Goal: Task Accomplishment & Management: Complete application form

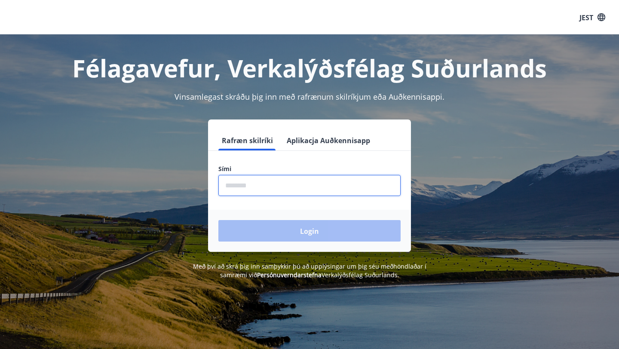
click at [283, 181] on input "phone" at bounding box center [309, 185] width 182 height 21
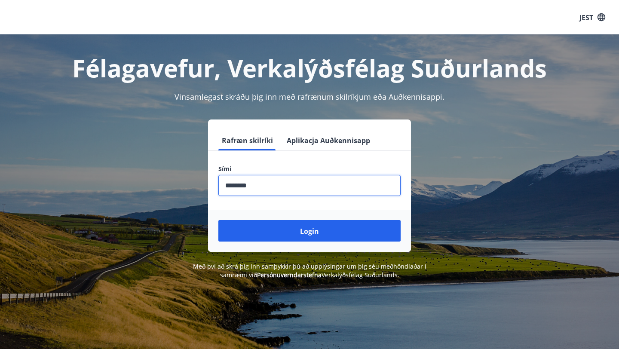
drag, startPoint x: 273, startPoint y: 191, endPoint x: 159, endPoint y: 184, distance: 114.1
click at [159, 184] on div "Rafræn skilríki Aplikacja Auðkennisapp Sími ​ Login" at bounding box center [309, 186] width 599 height 132
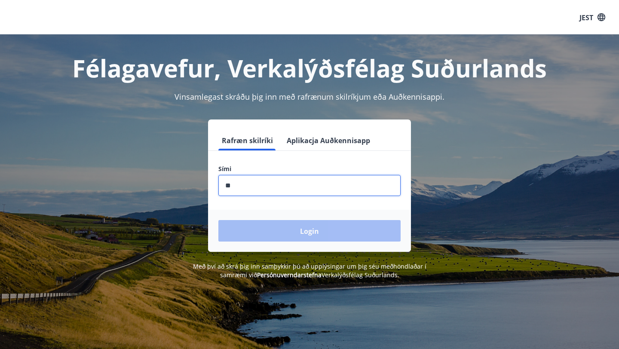
type input "********"
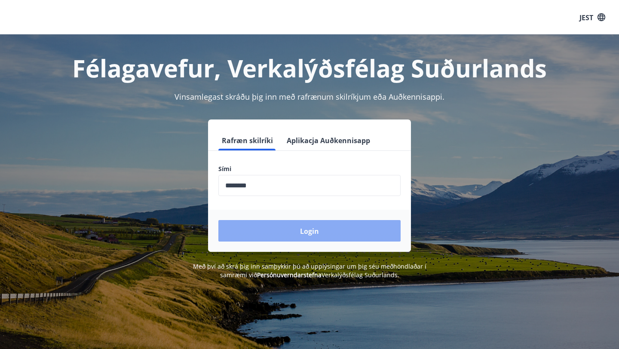
click at [310, 237] on button "Login" at bounding box center [309, 231] width 182 height 22
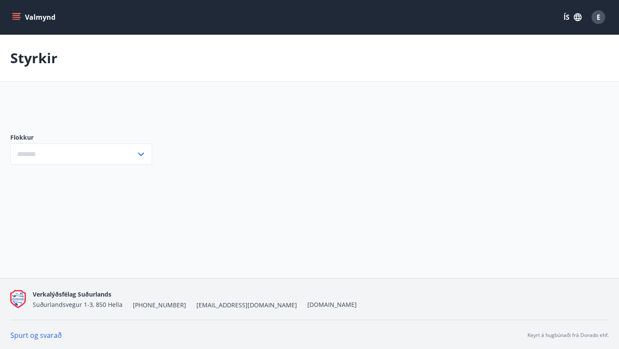
type input "***"
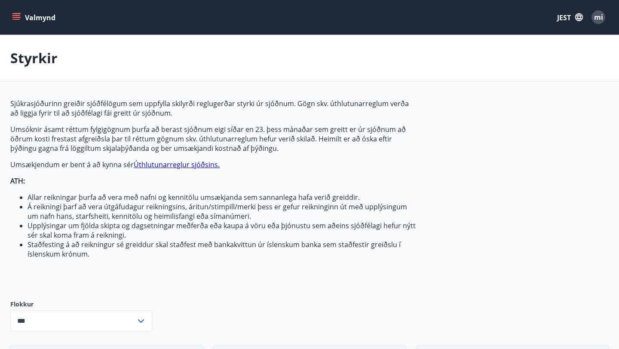
drag, startPoint x: 96, startPoint y: 260, endPoint x: 11, endPoint y: 102, distance: 179.5
click at [11, 102] on div "Sjúkrasjóðurinn greiðir sjóðfélögum sem uppfylla skilyrði reglugerðar styrki úr…" at bounding box center [213, 192] width 406 height 187
copy p
click at [330, 71] on div "Styrkir" at bounding box center [309, 58] width 619 height 47
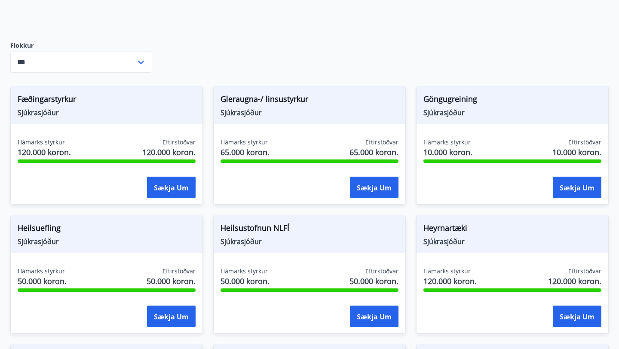
scroll to position [263, 0]
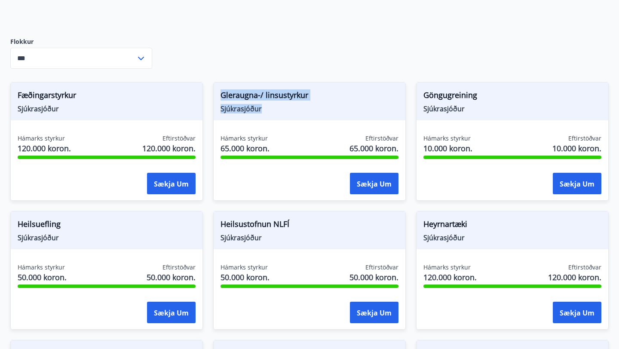
drag, startPoint x: 298, startPoint y: 106, endPoint x: 217, endPoint y: 94, distance: 82.2
click at [217, 94] on div "Gleraugna-/ linsustyrkur Sjúkrasjóður" at bounding box center [310, 102] width 192 height 38
copy div "Gleraugna-/ linsustyrkur Sjúkrasjóður"
click at [376, 184] on font "Sækja um" at bounding box center [374, 183] width 35 height 9
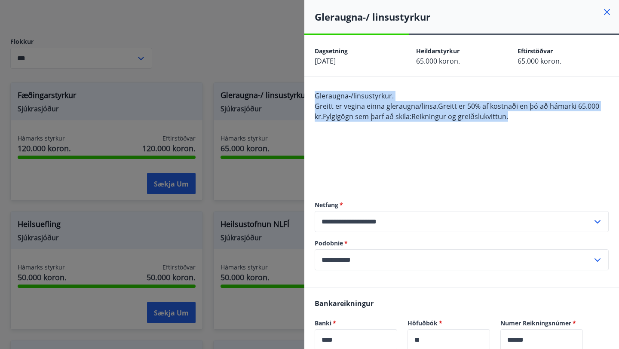
drag, startPoint x: 513, startPoint y: 118, endPoint x: 313, endPoint y: 92, distance: 202.0
click at [313, 93] on div "**********" at bounding box center [461, 182] width 315 height 211
copy span "Gleraugna-/linsustyrkur. Greitt er vegina einna gleraugna/linsa. Greitt er 50% …"
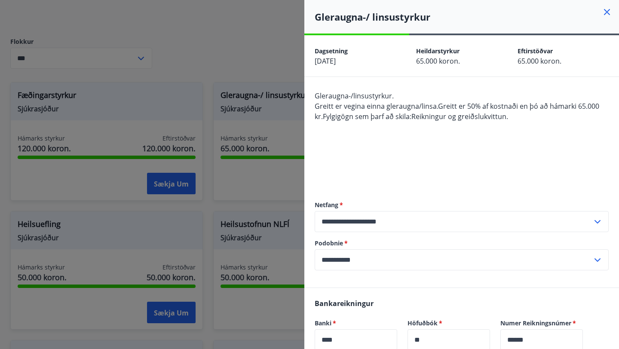
click at [416, 174] on div "Gleraugna-/linsustyrkur. Greitt er vegina einna gleraugna/linsa. Greitt er 50% …" at bounding box center [462, 137] width 294 height 93
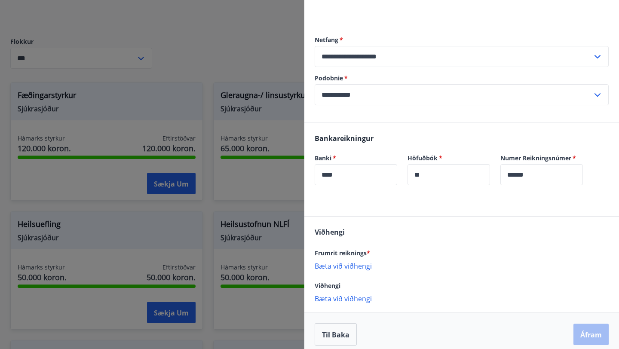
scroll to position [172, 0]
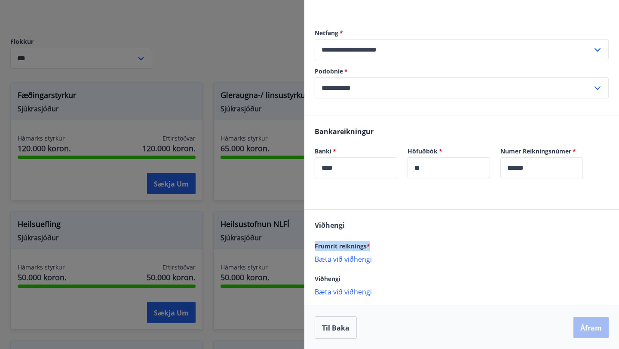
drag, startPoint x: 382, startPoint y: 244, endPoint x: 313, endPoint y: 244, distance: 68.8
click at [313, 244] on div "[PERSON_NAME] reiknings * Bæta við viðhengi {error_attachment_undefined} Viðhen…" at bounding box center [461, 258] width 315 height 96
copy font "Frumrit reiknings *"
click at [351, 260] on font "Bæta við viðhengi" at bounding box center [343, 259] width 57 height 9
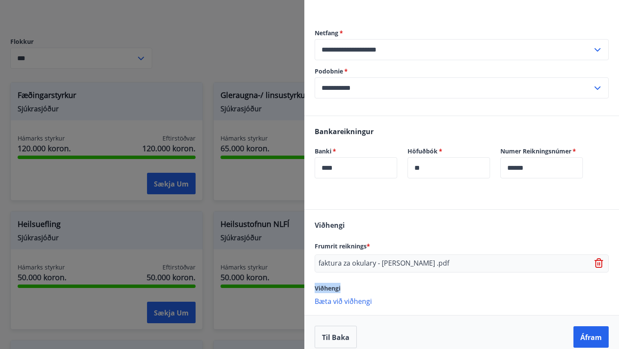
drag, startPoint x: 345, startPoint y: 289, endPoint x: 308, endPoint y: 289, distance: 37.0
click at [308, 289] on div "[PERSON_NAME] reiknings * faktura za okulary - [PERSON_NAME] .pdf Viðhengi Bæta…" at bounding box center [461, 263] width 315 height 106
copy font "Viðhengi"
click at [346, 301] on font "Bæta við viðhengi" at bounding box center [343, 301] width 57 height 9
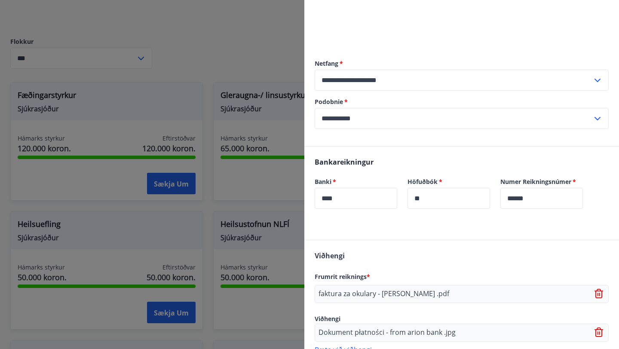
scroll to position [200, 0]
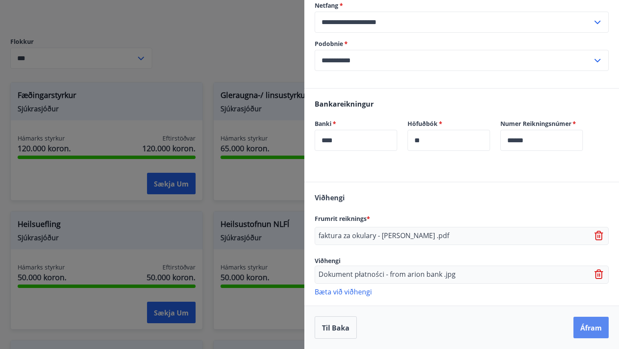
click at [595, 328] on font "Áfram" at bounding box center [592, 327] width 22 height 9
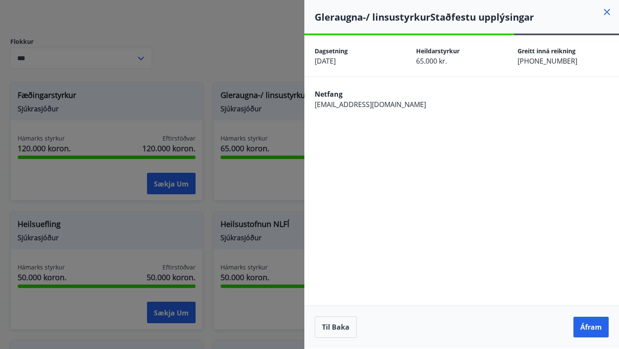
scroll to position [0, 0]
click at [590, 327] on font "Áfram" at bounding box center [592, 327] width 22 height 9
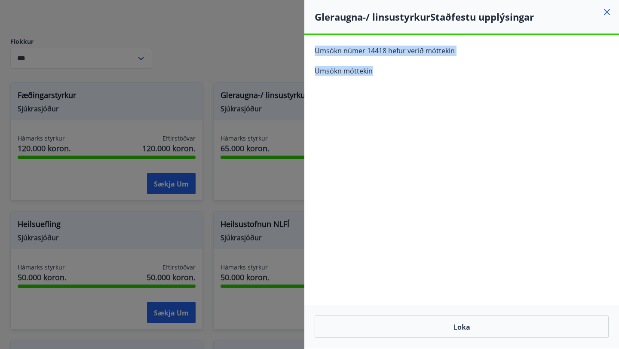
drag, startPoint x: 390, startPoint y: 71, endPoint x: 308, endPoint y: 43, distance: 86.6
click at [308, 43] on div "Umsókn númer 14418 hefur verið móttekin Umsókn móttekin" at bounding box center [461, 64] width 315 height 58
copy div "Umsókn númer 14418 hefur verið móttekin Umsókn móttekin"
click at [610, 12] on icon at bounding box center [607, 12] width 10 height 10
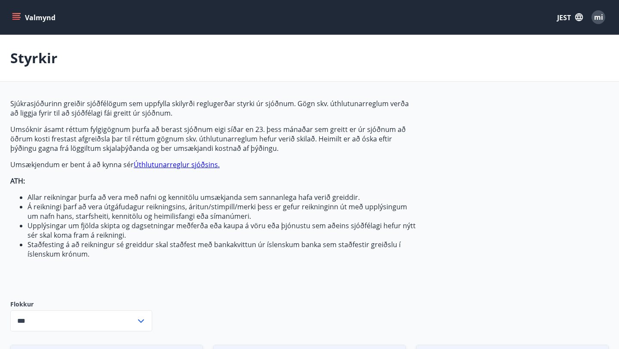
click at [601, 19] on font "mi" at bounding box center [598, 16] width 9 height 9
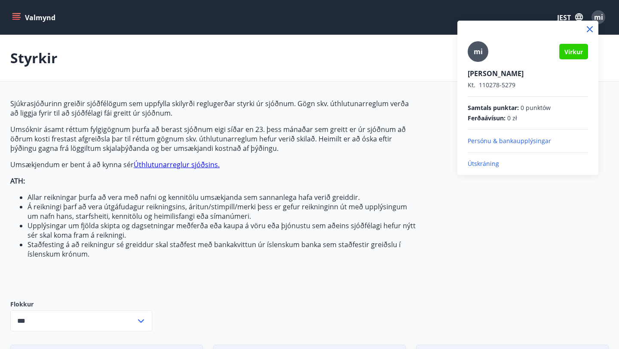
click at [480, 52] on font "mi" at bounding box center [478, 51] width 9 height 9
click at [480, 63] on input "mi" at bounding box center [526, 67] width 117 height 9
click at [15, 12] on div at bounding box center [309, 174] width 619 height 349
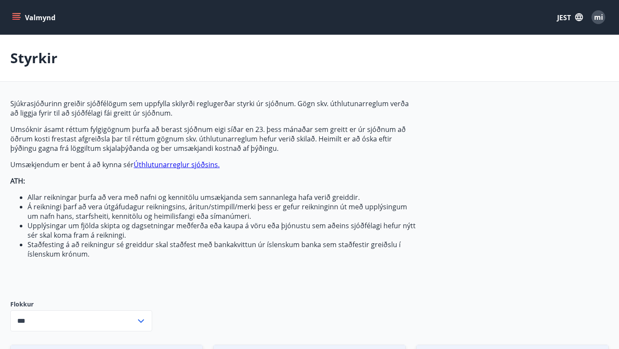
click at [15, 12] on button "Valmynd" at bounding box center [34, 16] width 49 height 15
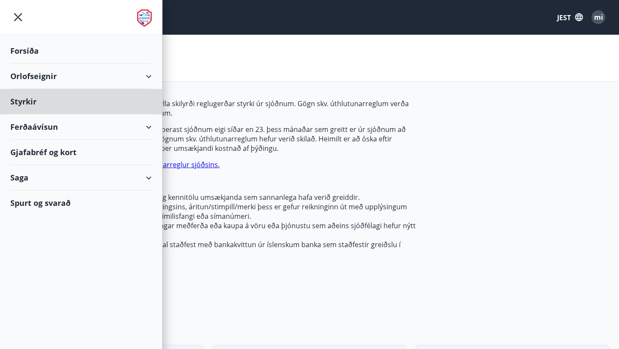
click at [23, 53] on font "Forsíða" at bounding box center [24, 51] width 28 height 10
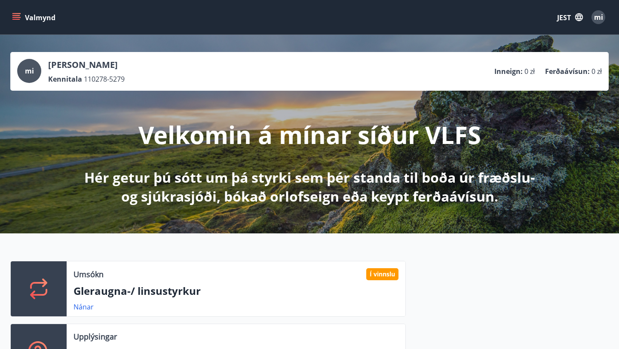
click at [578, 19] on icon "button" at bounding box center [579, 17] width 8 height 8
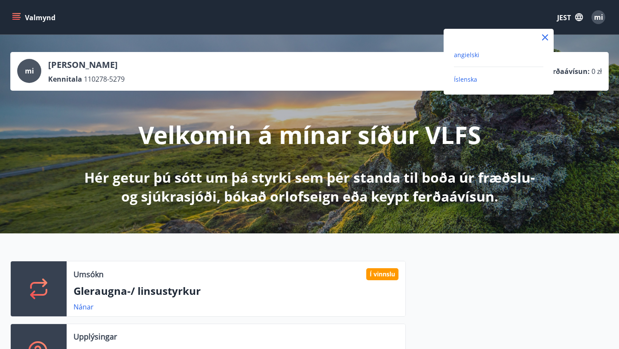
click at [471, 55] on font "angielski" at bounding box center [466, 55] width 25 height 8
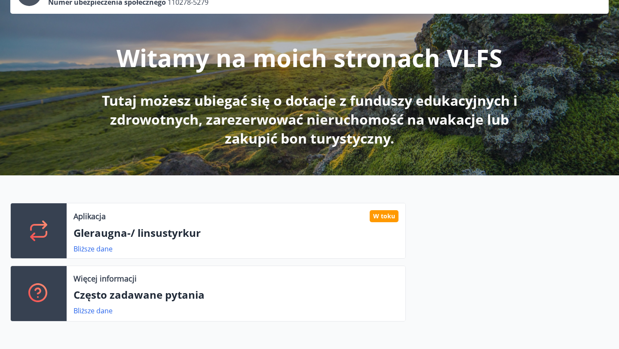
scroll to position [153, 0]
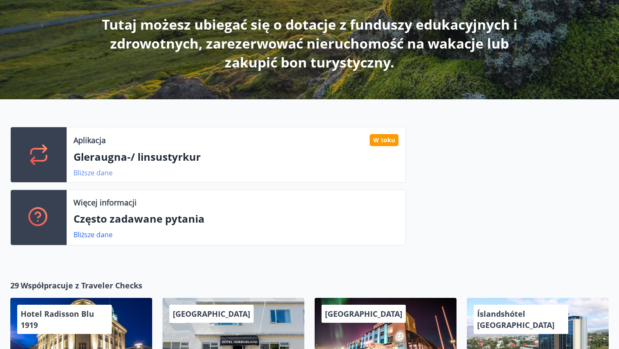
click at [96, 173] on font "Bliższe dane" at bounding box center [93, 172] width 39 height 9
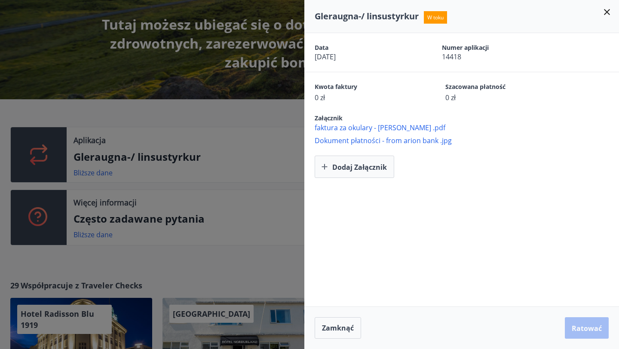
click at [224, 136] on div at bounding box center [309, 174] width 619 height 349
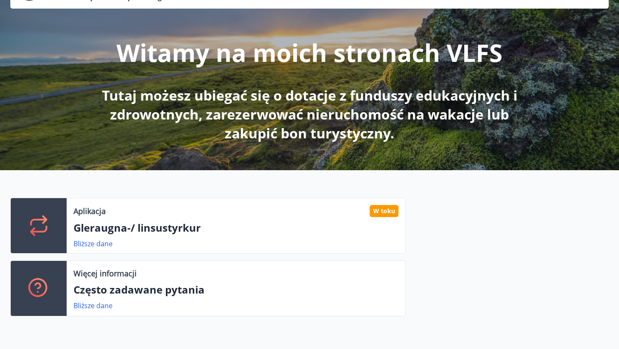
scroll to position [0, 0]
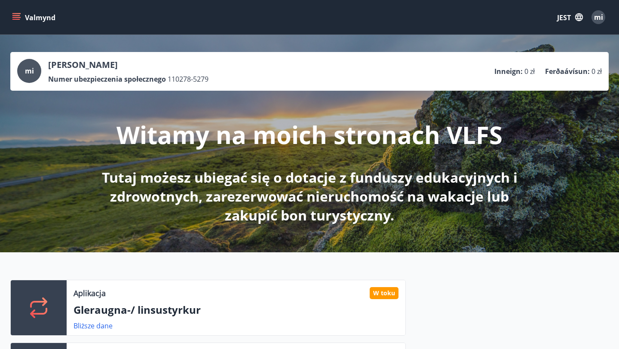
click at [16, 17] on icon "menu" at bounding box center [16, 17] width 9 height 1
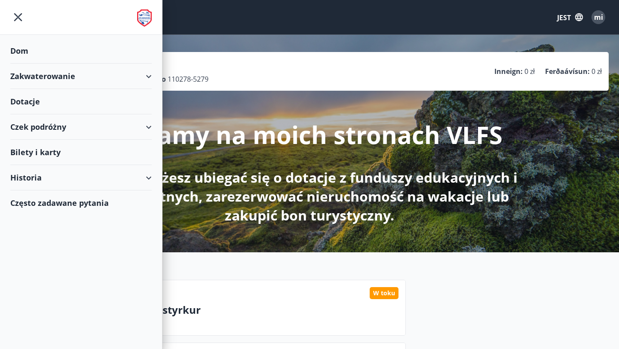
click at [28, 178] on font "Historia" at bounding box center [25, 177] width 31 height 10
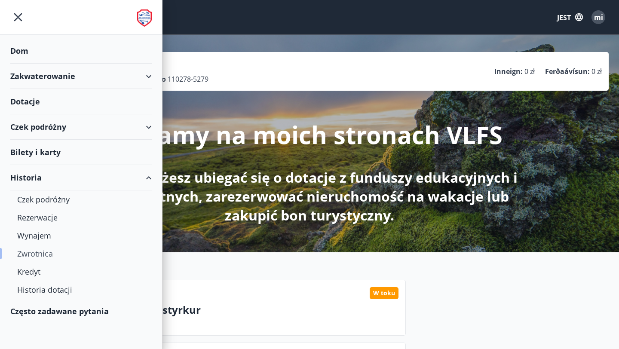
click at [35, 258] on font "Zwrotnica" at bounding box center [35, 254] width 36 height 10
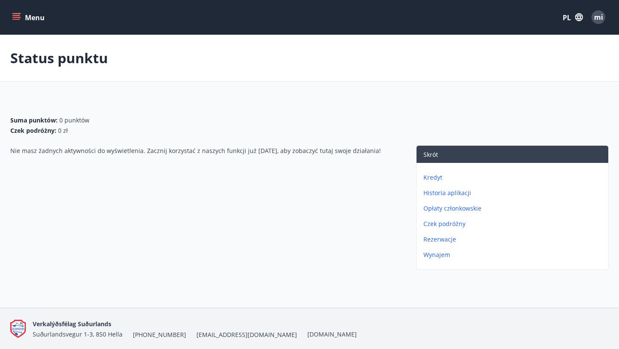
click at [452, 195] on font "Historia aplikacji" at bounding box center [448, 193] width 48 height 8
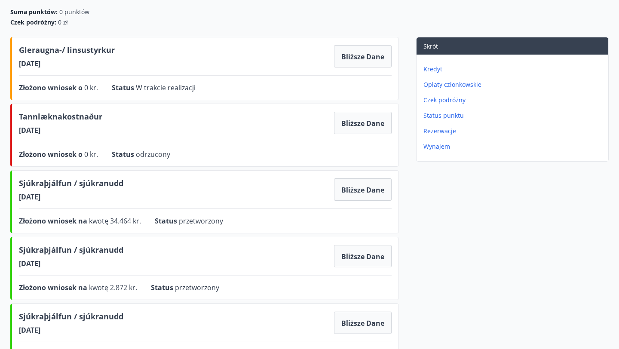
scroll to position [93, 0]
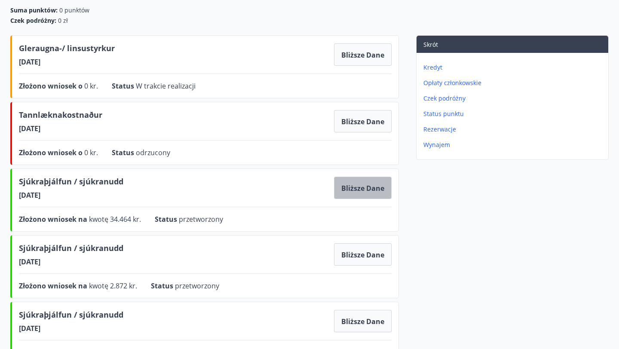
click at [373, 187] on font "Bliższe dane" at bounding box center [362, 188] width 43 height 9
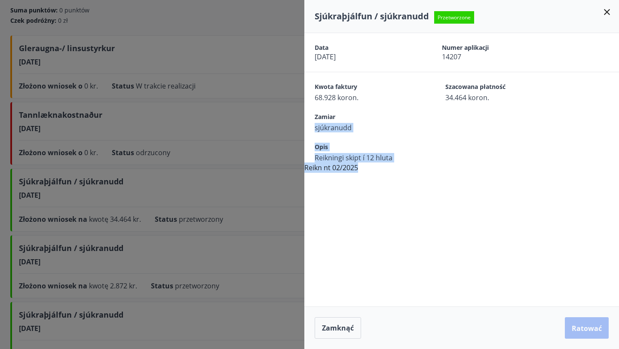
drag, startPoint x: 372, startPoint y: 168, endPoint x: 313, endPoint y: 129, distance: 70.7
click at [313, 129] on div "Data [DATE] Numer aplikacji 14207 Kwota faktury 68.928 koron. Szacowana płatnoś…" at bounding box center [461, 103] width 315 height 140
copy div "sjúkranudd Opis Reikningi skipt í 12 hluta Reikn nt 02/2025"
click at [189, 183] on div at bounding box center [309, 174] width 619 height 349
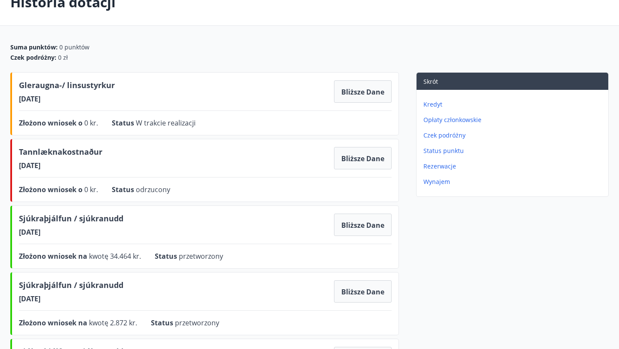
scroll to position [49, 0]
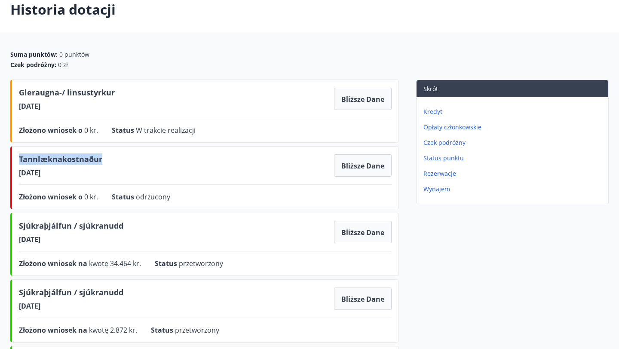
drag, startPoint x: 101, startPoint y: 157, endPoint x: 13, endPoint y: 153, distance: 88.7
click at [12, 153] on div "Tannlæknakostnaður [DATE] Bliższe dane Złożono wniosek o 0 kr. Status odrzucony…" at bounding box center [204, 177] width 389 height 63
copy font "Tannlæknakostnaður"
click at [140, 170] on div "Tannlæknakostnaður [DATE] Bliższe dane" at bounding box center [205, 166] width 373 height 24
drag, startPoint x: 140, startPoint y: 195, endPoint x: 234, endPoint y: 196, distance: 93.3
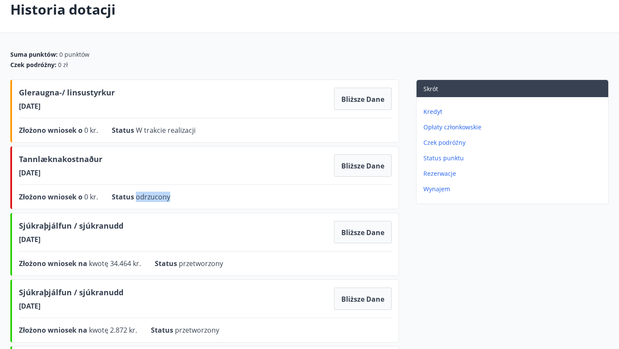
click at [234, 196] on div "Złożono wniosek o 0 kr. Status odrzucony Bliższe dane" at bounding box center [205, 197] width 373 height 10
click at [191, 32] on div "Historia dotacji" at bounding box center [309, 9] width 619 height 47
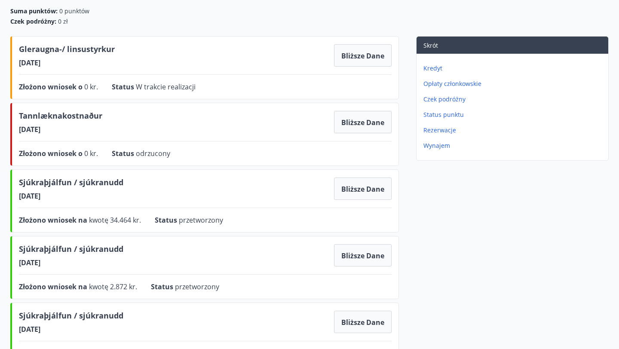
scroll to position [93, 0]
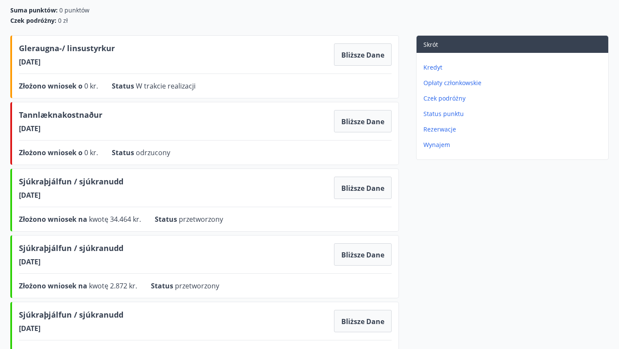
click at [194, 28] on div "Suma punktów : 0 punktów Czek podróżny : 0 zł Gleraugna-/ linsustyrkur [DATE] B…" at bounding box center [309, 354] width 619 height 696
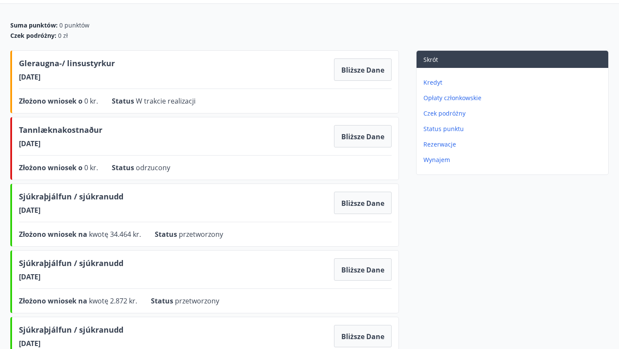
scroll to position [73, 0]
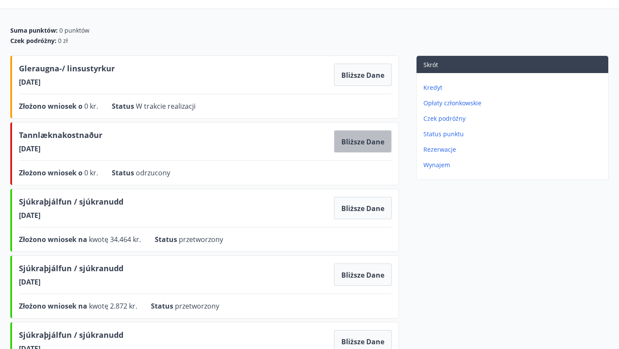
click at [346, 146] on font "Bliższe dane" at bounding box center [362, 141] width 43 height 9
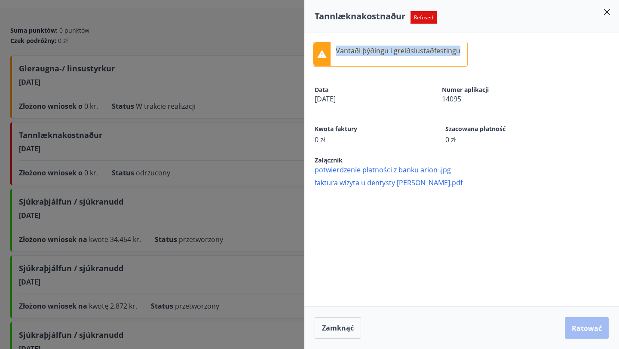
drag, startPoint x: 460, startPoint y: 49, endPoint x: 335, endPoint y: 50, distance: 124.3
click at [335, 50] on div "Vantaði þýðingu i greiðslustaðfestingu" at bounding box center [390, 54] width 155 height 25
copy font "Vantaði þýðingu i greiðslustaðfestingu"
click at [260, 84] on div at bounding box center [309, 174] width 619 height 349
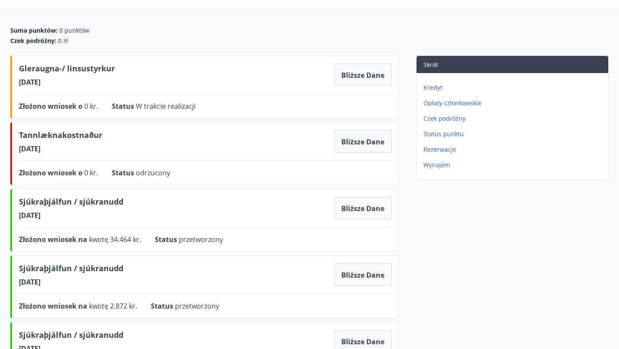
scroll to position [0, 0]
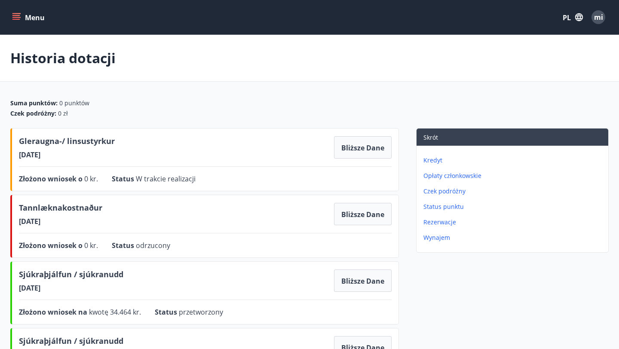
click at [22, 15] on button "Menu" at bounding box center [29, 16] width 38 height 15
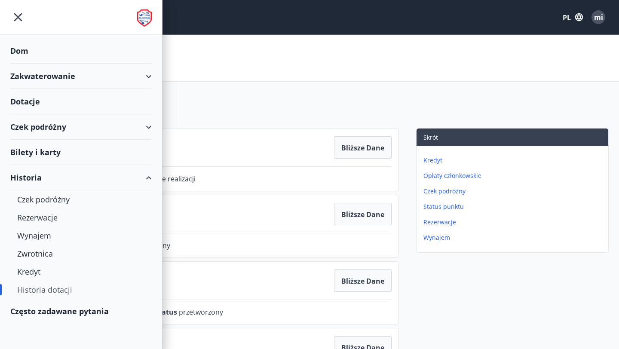
click at [183, 22] on div "Menu PL mi" at bounding box center [309, 17] width 599 height 21
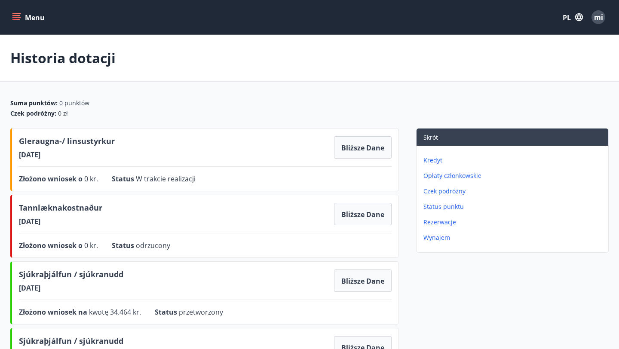
click at [37, 22] on font "Menu" at bounding box center [35, 17] width 20 height 9
click at [275, 78] on div "Historia dotacji" at bounding box center [309, 58] width 619 height 47
click at [595, 19] on font "mi" at bounding box center [598, 16] width 9 height 9
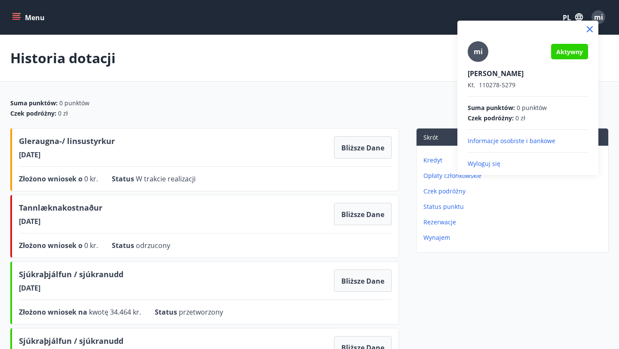
click at [384, 50] on div at bounding box center [309, 174] width 619 height 349
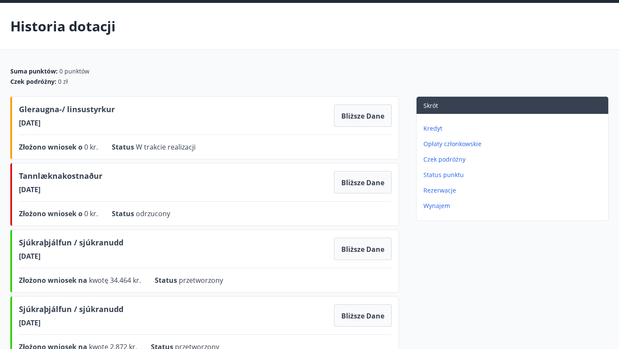
scroll to position [49, 0]
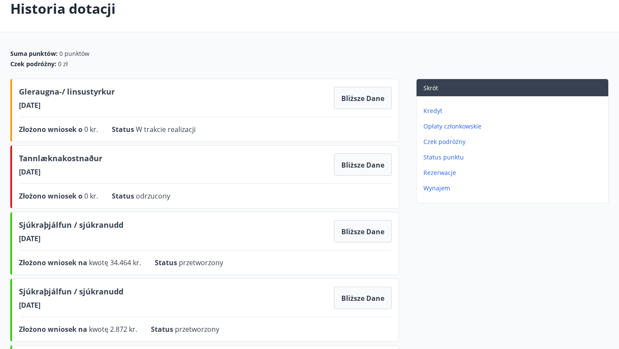
click at [348, 52] on div "Suma punktów : 0 punktów" at bounding box center [309, 53] width 599 height 9
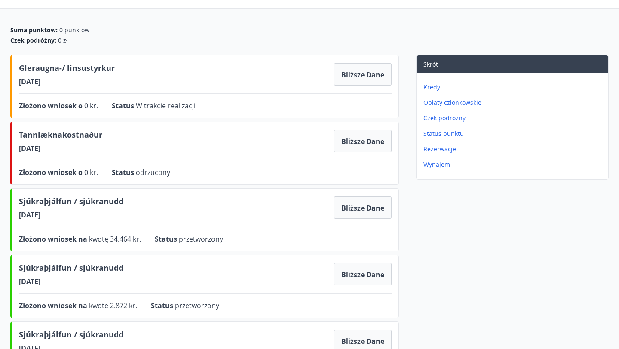
scroll to position [75, 0]
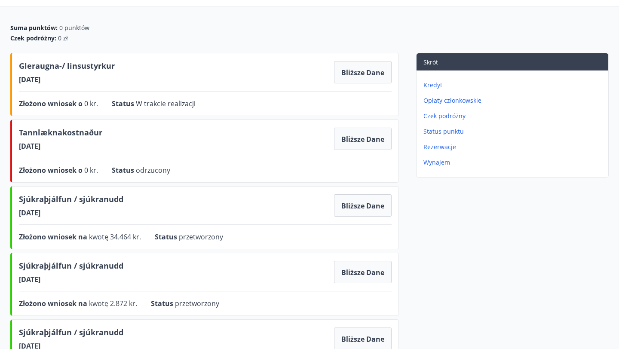
click at [79, 205] on span "Sjúkraþjálfun / sjúkranudd" at bounding box center [71, 201] width 104 height 15
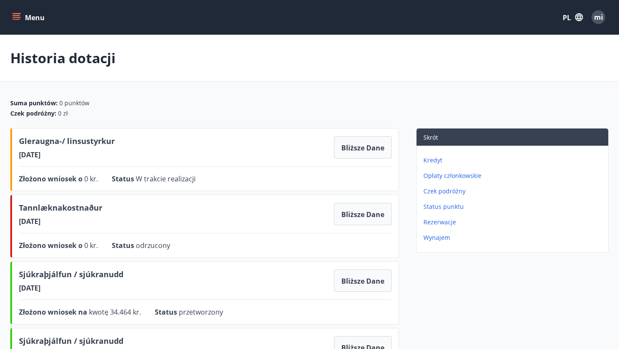
click at [27, 23] on button "Menu" at bounding box center [29, 16] width 38 height 15
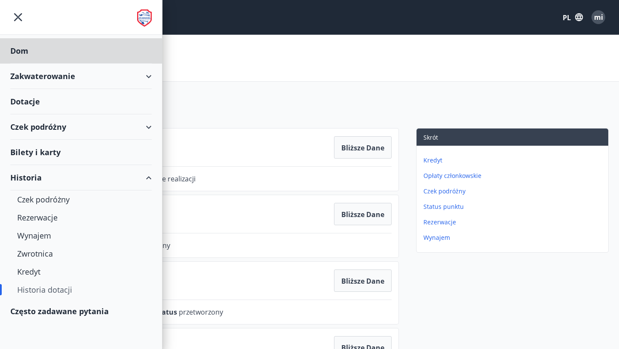
click at [27, 56] on font "Dotacje" at bounding box center [19, 51] width 18 height 10
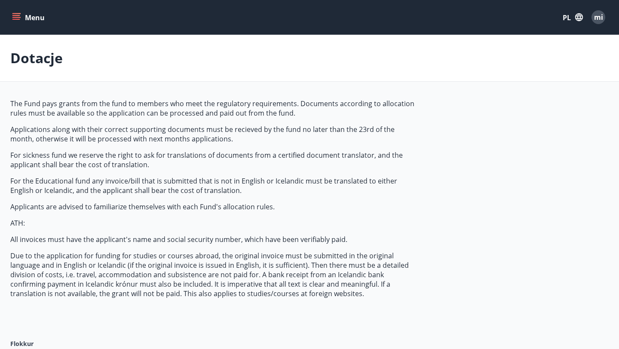
type input "***"
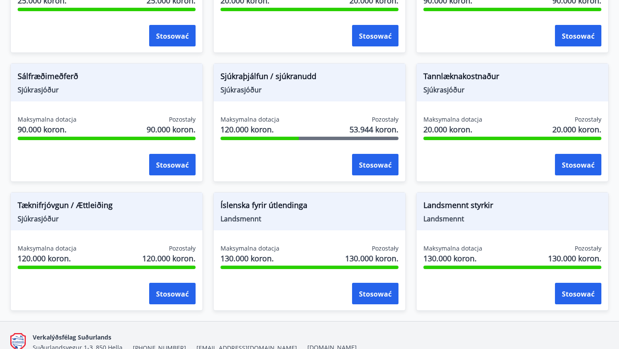
scroll to position [727, 0]
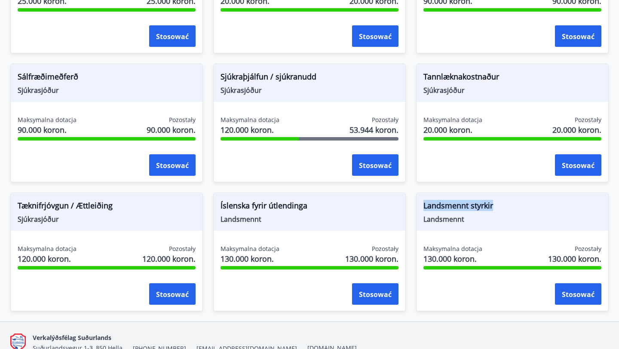
drag, startPoint x: 498, startPoint y: 207, endPoint x: 423, endPoint y: 201, distance: 75.1
click at [423, 201] on div "Landsmennt styrkir Landsmennt" at bounding box center [513, 212] width 192 height 38
copy font "Landsmennt styrkir"
click at [332, 217] on span "Landsmennt" at bounding box center [310, 219] width 178 height 9
drag, startPoint x: 293, startPoint y: 206, endPoint x: 221, endPoint y: 206, distance: 72.2
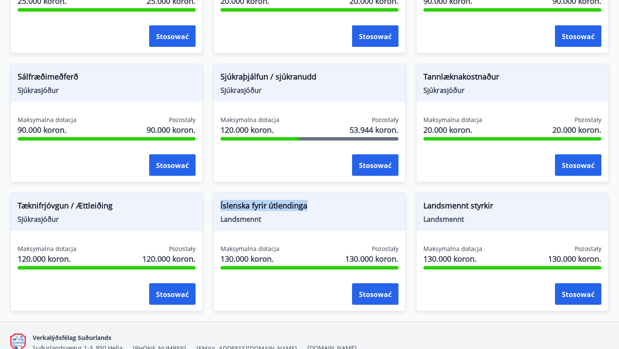
click at [221, 206] on span "Íslenska fyrir útlendinga" at bounding box center [310, 207] width 178 height 15
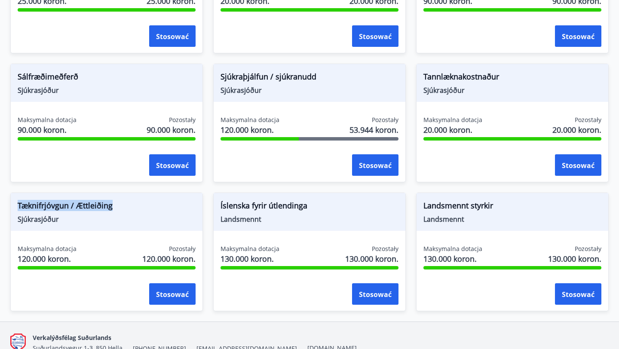
drag, startPoint x: 118, startPoint y: 209, endPoint x: 13, endPoint y: 209, distance: 104.9
click at [13, 209] on div "Tæknifrjóvgun / Ættleiðing Sjúkrasjóður" at bounding box center [107, 212] width 192 height 38
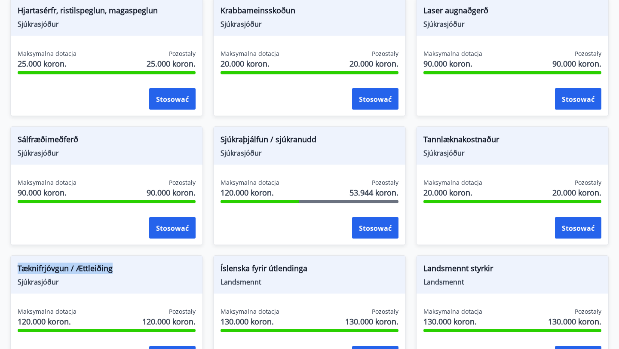
scroll to position [661, 0]
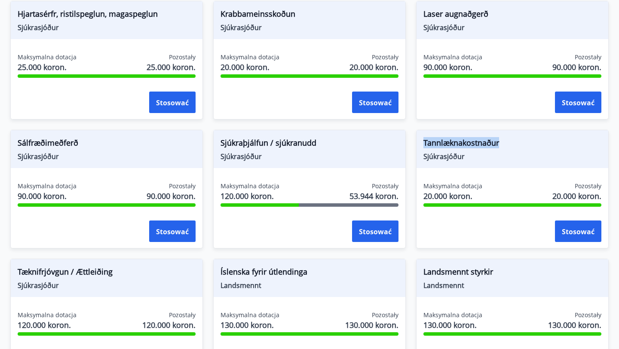
drag, startPoint x: 501, startPoint y: 144, endPoint x: 418, endPoint y: 144, distance: 83.0
click at [418, 144] on div "Tannlæknakostnaður Sjúkrasjóður" at bounding box center [513, 149] width 192 height 38
click at [511, 166] on div "Tannlæknakostnaður Sjúkrasjóður" at bounding box center [513, 149] width 192 height 38
drag, startPoint x: 80, startPoint y: 147, endPoint x: 1, endPoint y: 139, distance: 79.5
click at [1, 139] on div "Sálfræðimeðferð Sjúkrasjóður Maksymalna dotacja 90.000 koron. Pozostały 90.000 …" at bounding box center [101, 184] width 203 height 129
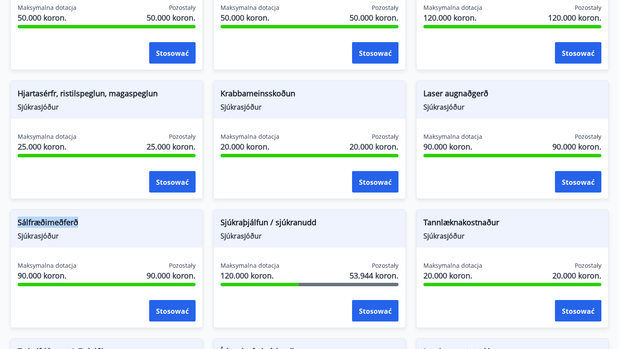
scroll to position [583, 0]
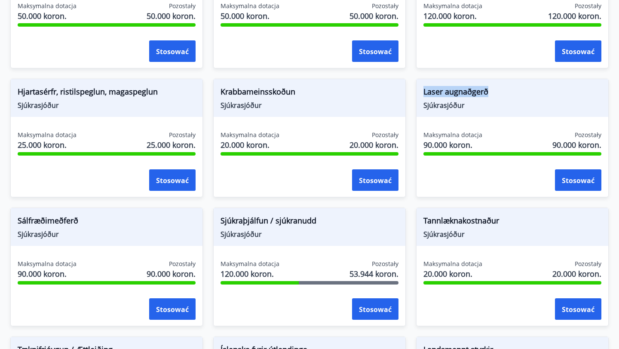
drag, startPoint x: 490, startPoint y: 89, endPoint x: 424, endPoint y: 89, distance: 66.2
click at [424, 89] on span "Laser augnaðgerð" at bounding box center [513, 93] width 178 height 15
click at [585, 180] on font "Stosować" at bounding box center [578, 180] width 33 height 9
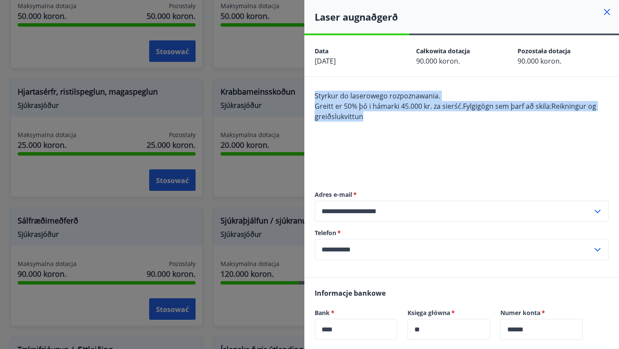
drag, startPoint x: 363, startPoint y: 118, endPoint x: 309, endPoint y: 100, distance: 57.1
click at [309, 100] on div "**********" at bounding box center [461, 177] width 315 height 200
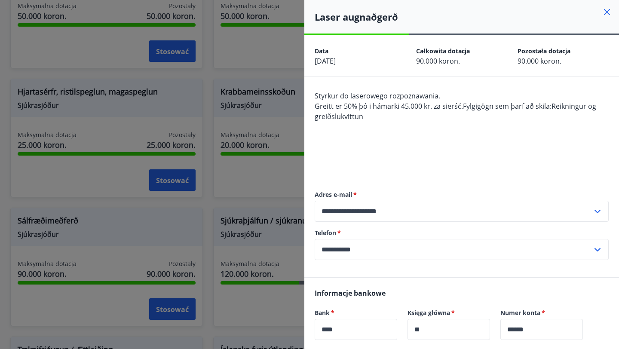
click at [386, 134] on div "Styrkur do laserowego rozpoznawania. Greitt er 50% þó i hámarki 45.000 kr. za s…" at bounding box center [462, 132] width 294 height 83
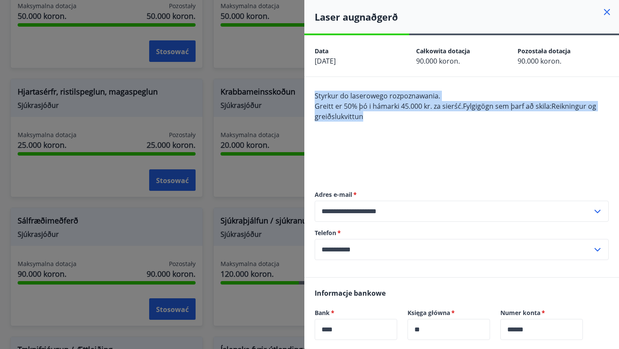
drag, startPoint x: 364, startPoint y: 118, endPoint x: 313, endPoint y: 98, distance: 54.1
click at [313, 98] on div "**********" at bounding box center [461, 177] width 315 height 200
click at [241, 183] on div at bounding box center [309, 174] width 619 height 349
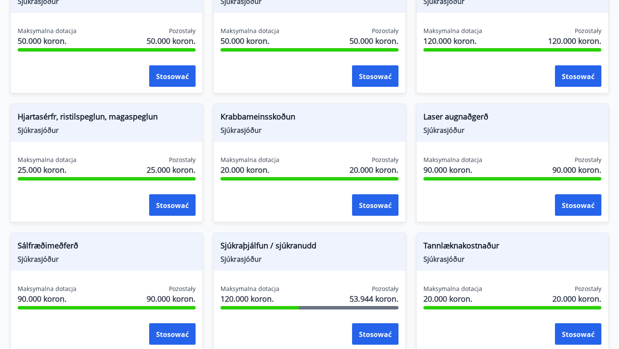
scroll to position [554, 0]
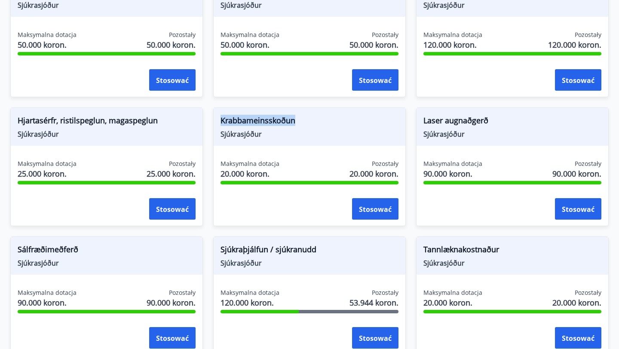
drag, startPoint x: 301, startPoint y: 122, endPoint x: 209, endPoint y: 120, distance: 91.6
click at [209, 120] on div "Krabbameinsskoðun Sjúkrasjóður Maksymalna dotacja 20.000 koron. Pozostały 20.00…" at bounding box center [304, 161] width 203 height 129
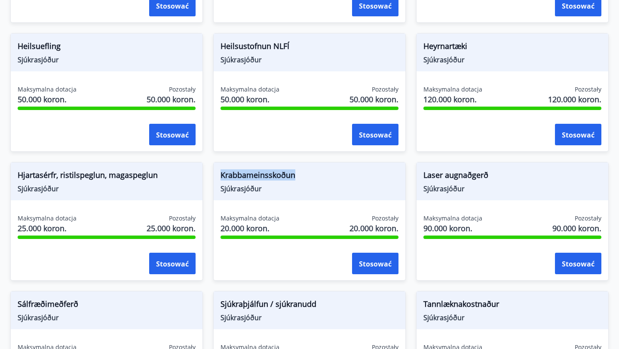
scroll to position [485, 0]
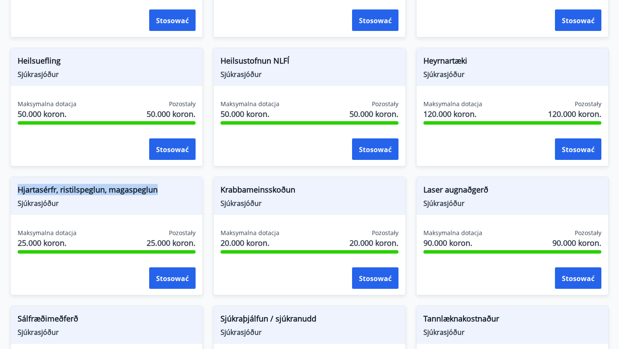
drag, startPoint x: 174, startPoint y: 194, endPoint x: 0, endPoint y: 191, distance: 173.3
click at [0, 191] on div "Hjartasérfr, ristilspeglun, magaspeglun Sjúkrasjóður Maksymalna dotacja 25.000 …" at bounding box center [101, 230] width 203 height 129
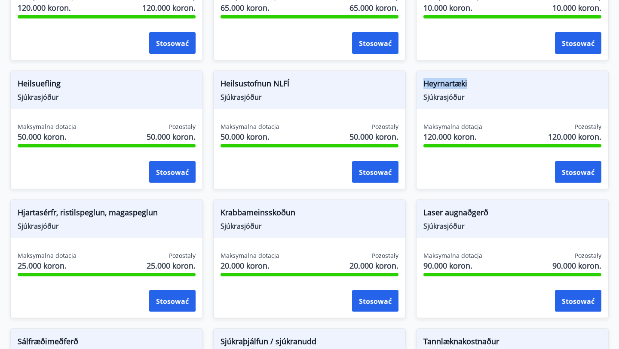
drag, startPoint x: 472, startPoint y: 81, endPoint x: 412, endPoint y: 81, distance: 59.8
click at [412, 81] on div "Heyrnartæki Sjúkrasjóður Maksymalna dotacja 120.000 koron. Pozostały 120.000 ko…" at bounding box center [507, 124] width 203 height 129
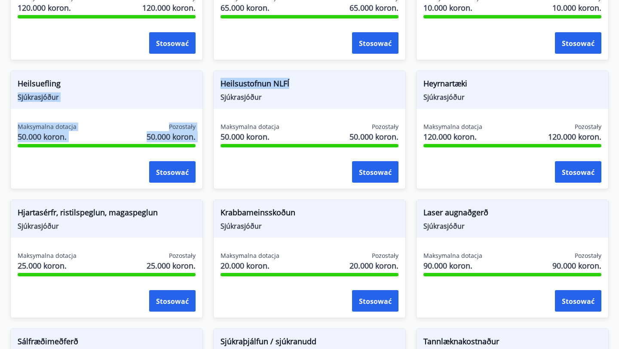
drag, startPoint x: 277, startPoint y: 82, endPoint x: 178, endPoint y: 80, distance: 98.5
click at [178, 81] on div "Fæðingarstyrkur Sjúkrasjóður Maksymalna dotacja 120.000 koron. Pozostały 120.00…" at bounding box center [304, 253] width 609 height 645
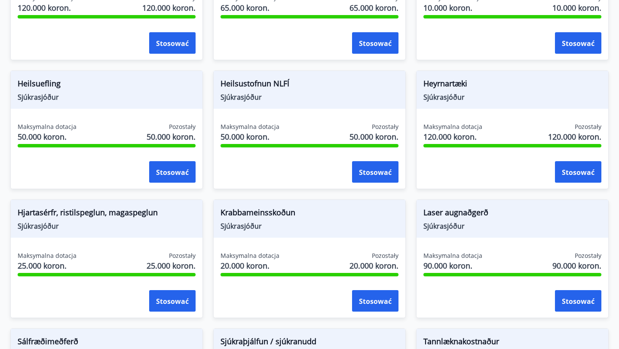
click at [272, 83] on font "Heilsustofnun NLFÍ" at bounding box center [255, 83] width 69 height 10
drag, startPoint x: 300, startPoint y: 83, endPoint x: 222, endPoint y: 83, distance: 77.8
click at [222, 83] on span "Heilsustofnun NLFÍ" at bounding box center [310, 85] width 178 height 15
drag, startPoint x: 74, startPoint y: 88, endPoint x: 11, endPoint y: 86, distance: 63.2
click at [11, 86] on div "Heilsuefling Sjúkrasjóður" at bounding box center [107, 90] width 192 height 38
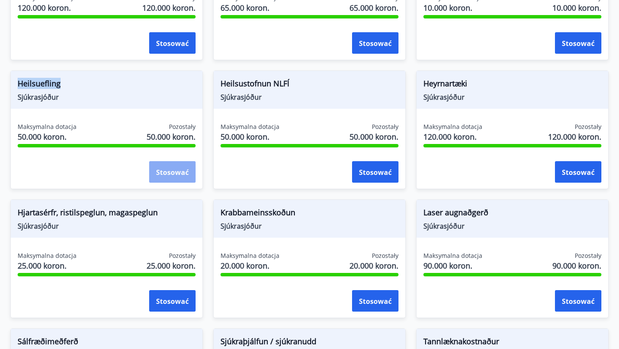
click at [165, 178] on button "Stosować" at bounding box center [172, 172] width 46 height 22
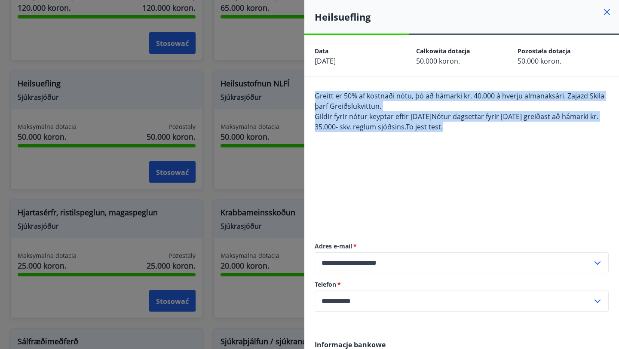
drag, startPoint x: 493, startPoint y: 131, endPoint x: 312, endPoint y: 91, distance: 185.3
click at [312, 92] on div "**********" at bounding box center [461, 203] width 315 height 252
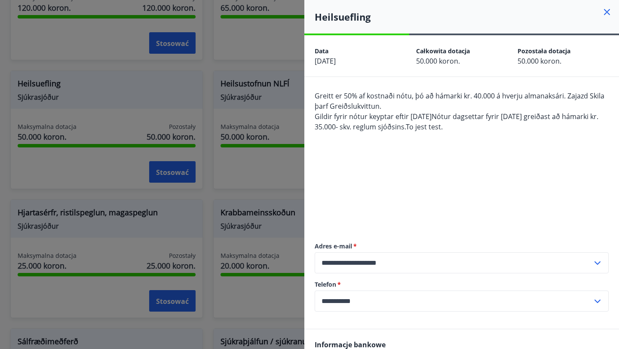
click at [401, 152] on div "Greitt er 50% af kostnaði nótu, þó að hámarki kr. 40.000 á hverju almanaksári. …" at bounding box center [462, 158] width 294 height 134
click at [608, 9] on icon at bounding box center [607, 12] width 10 height 10
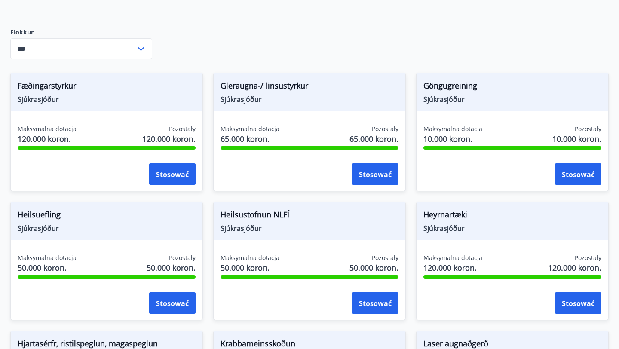
scroll to position [329, 0]
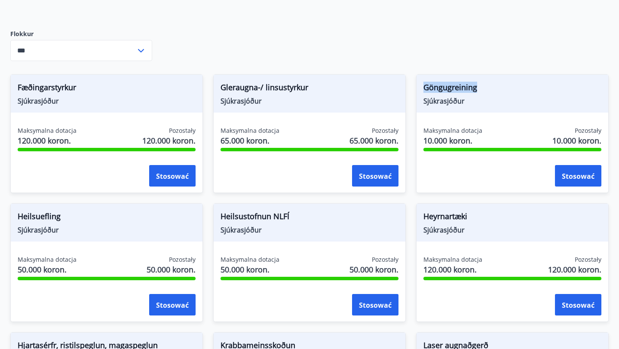
drag, startPoint x: 492, startPoint y: 83, endPoint x: 408, endPoint y: 84, distance: 83.9
click at [408, 85] on div "Göngugreining Sjúkrasjóður Maksymalna dotacja 10.000 koron. Pozostały 10.000 ko…" at bounding box center [507, 128] width 203 height 129
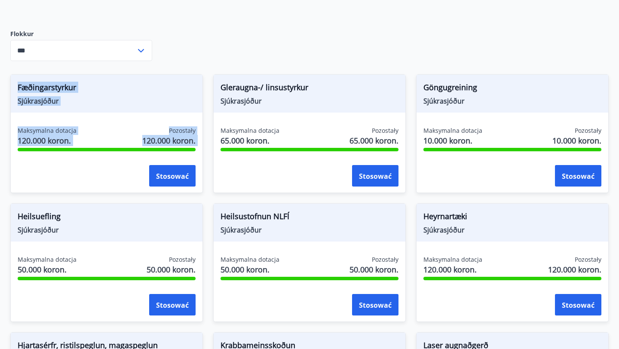
drag, startPoint x: 323, startPoint y: 81, endPoint x: 198, endPoint y: 82, distance: 124.7
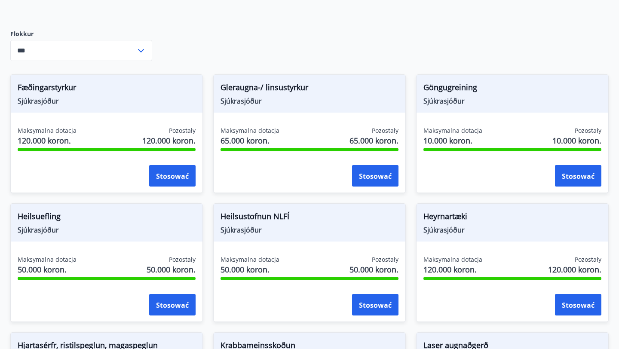
click at [329, 89] on span "Gleraugna-/ linsustyrkur" at bounding box center [310, 89] width 178 height 15
drag, startPoint x: 310, startPoint y: 89, endPoint x: 215, endPoint y: 88, distance: 95.0
click at [215, 88] on div "Gleraugna-/ linsustyrkur Sjúkrasjóður" at bounding box center [310, 94] width 192 height 38
click at [92, 83] on span "Fæðingarstyrkur" at bounding box center [107, 89] width 178 height 15
drag, startPoint x: 92, startPoint y: 83, endPoint x: 0, endPoint y: 83, distance: 91.6
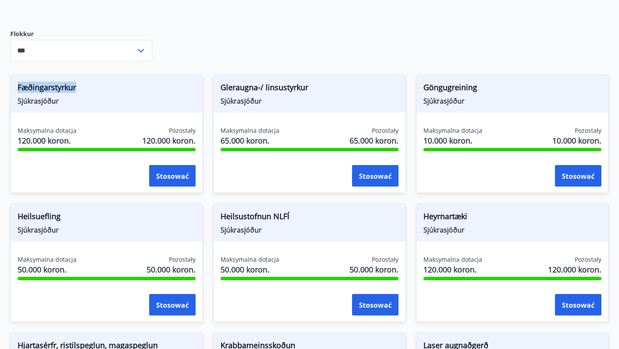
click at [0, 83] on div "Fæðingarstyrkur Sjúkrasjóður Maksymalna dotacja 120.000 koron. Pozostały 120.00…" at bounding box center [101, 128] width 203 height 129
click at [204, 49] on div "Fundusz wypłaca dotacje z funduszu członkom, którzy spełniają wymogi regulacyjn…" at bounding box center [309, 245] width 599 height 950
click at [409, 50] on div "Fundusz wypłaca dotacje z funduszu członkom, którzy spełniają wymogi regulacyjn…" at bounding box center [309, 245] width 599 height 950
